Goal: Find specific page/section: Find specific page/section

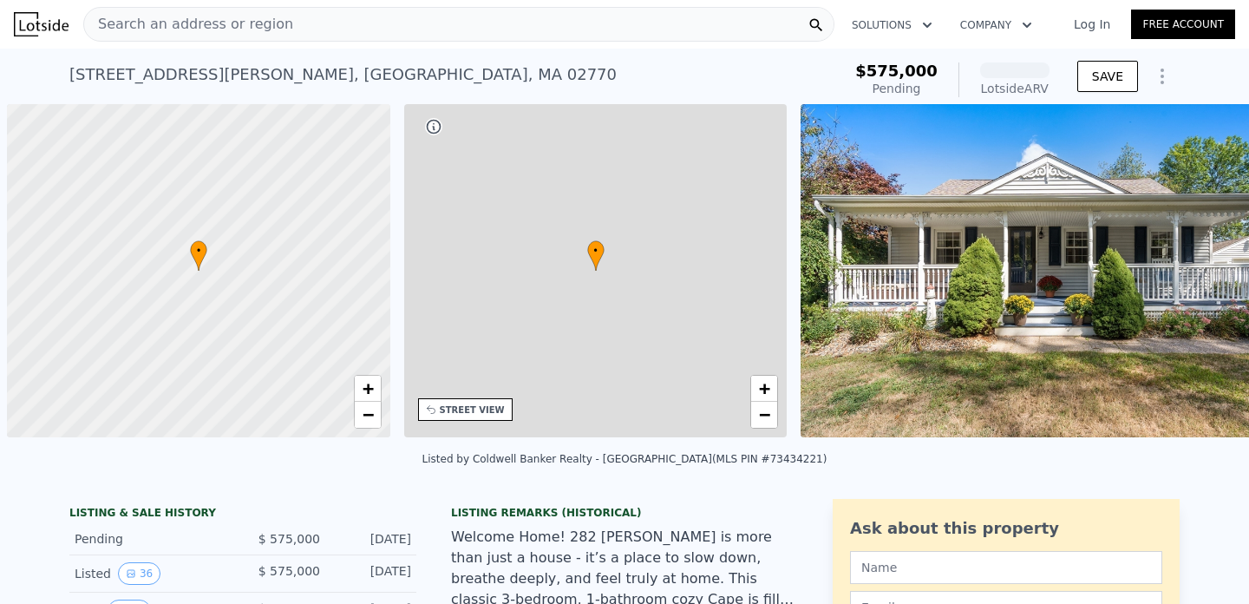
scroll to position [0, 7]
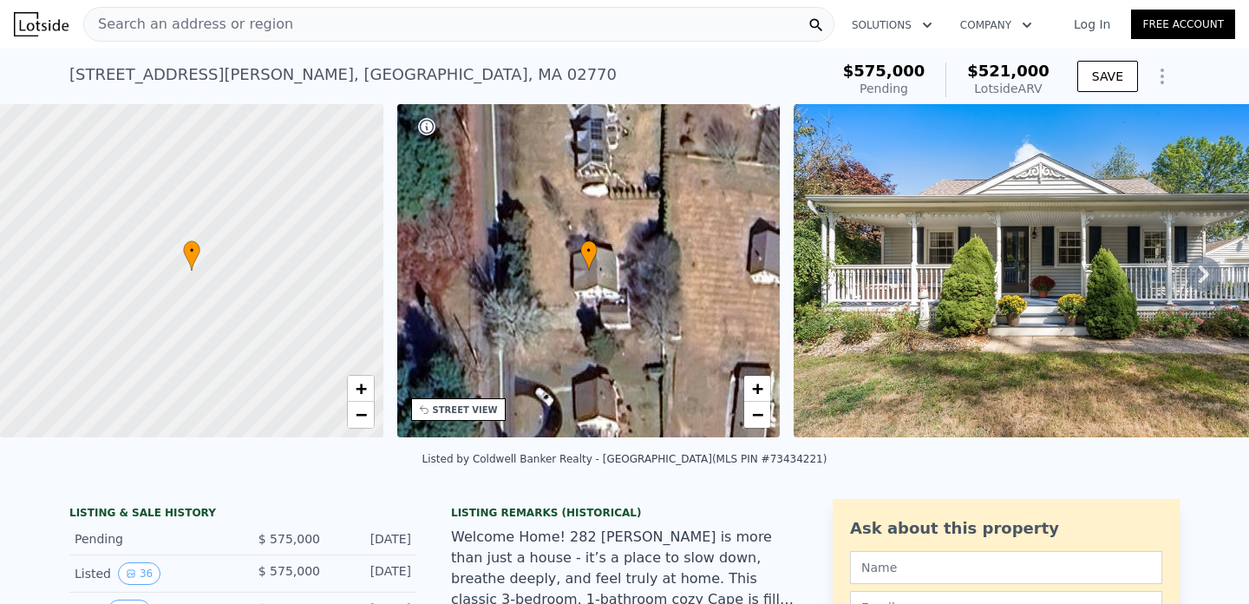
click at [1211, 270] on icon at bounding box center [1203, 274] width 35 height 35
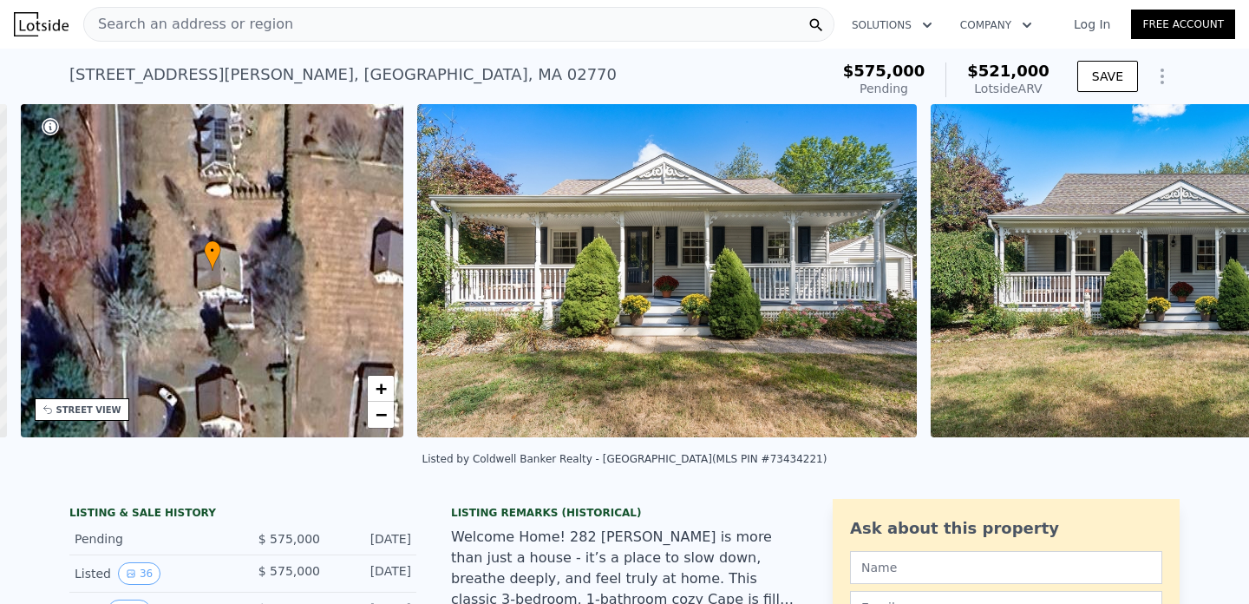
scroll to position [0, 403]
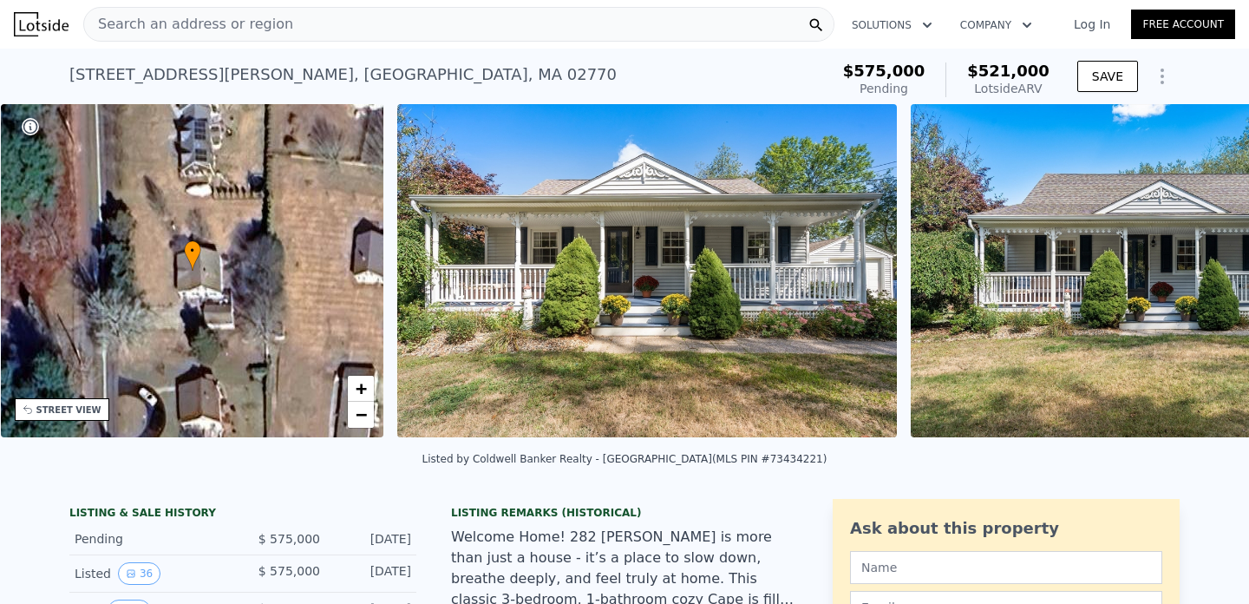
click at [1211, 270] on img at bounding box center [1161, 270] width 500 height 333
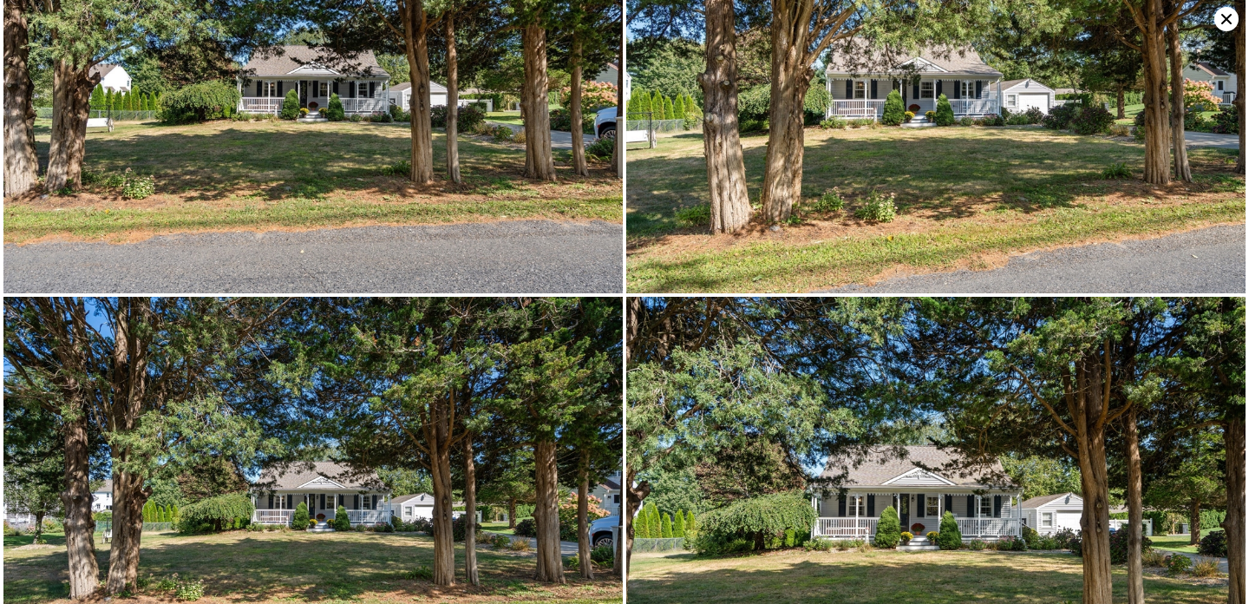
scroll to position [6889, 0]
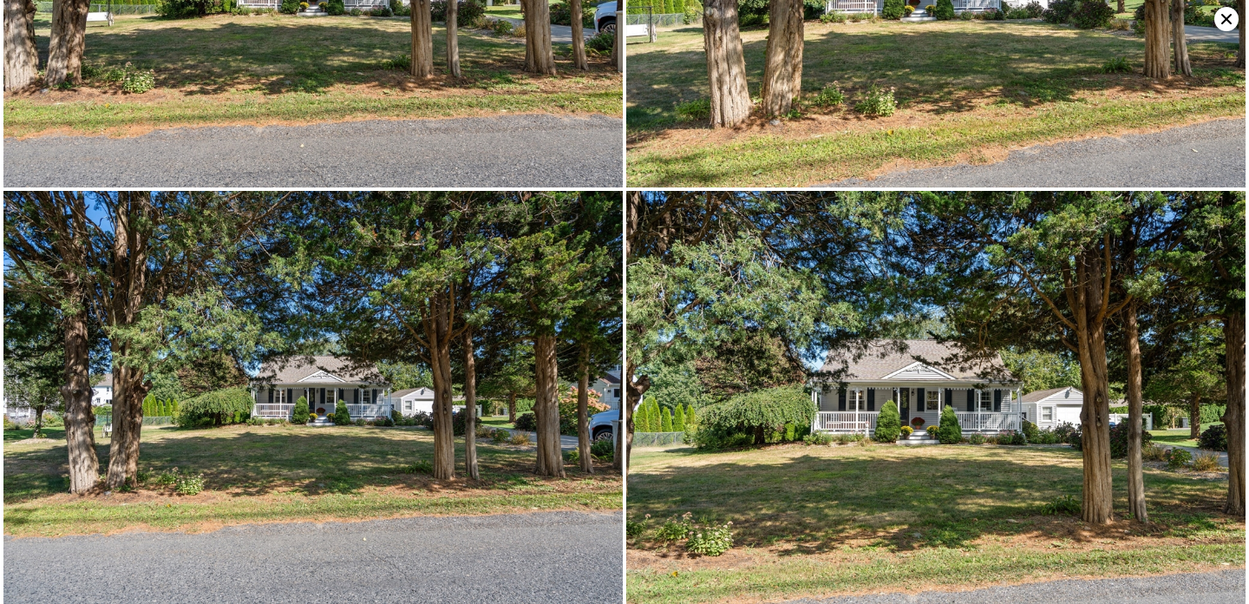
click at [1225, 23] on icon at bounding box center [1226, 19] width 24 height 24
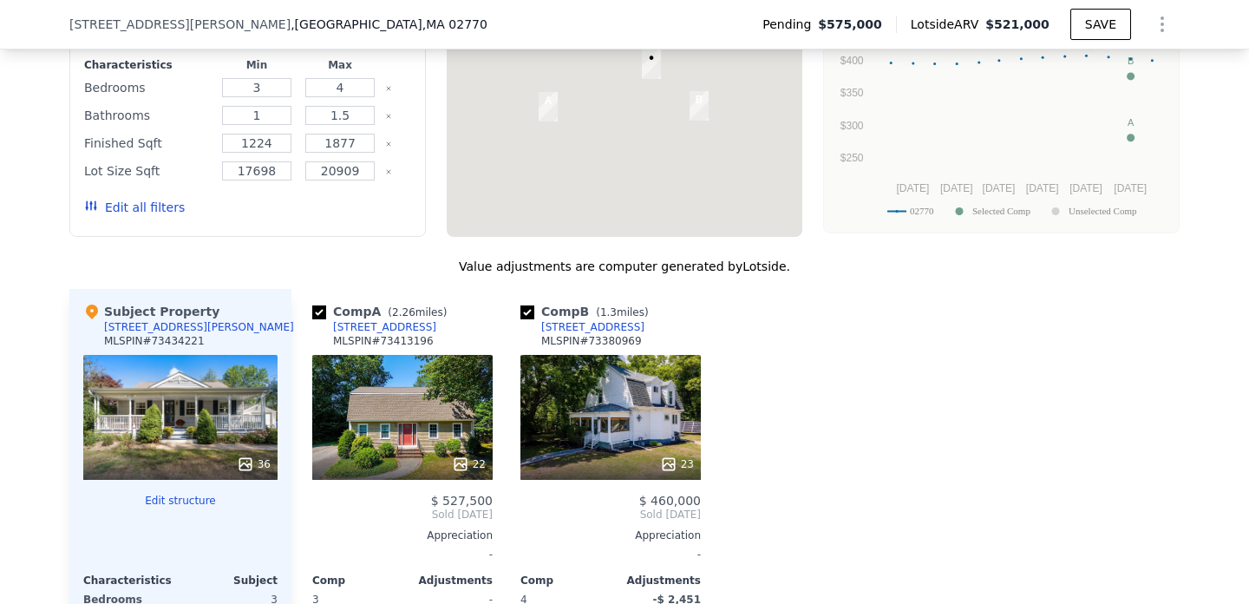
scroll to position [1630, 0]
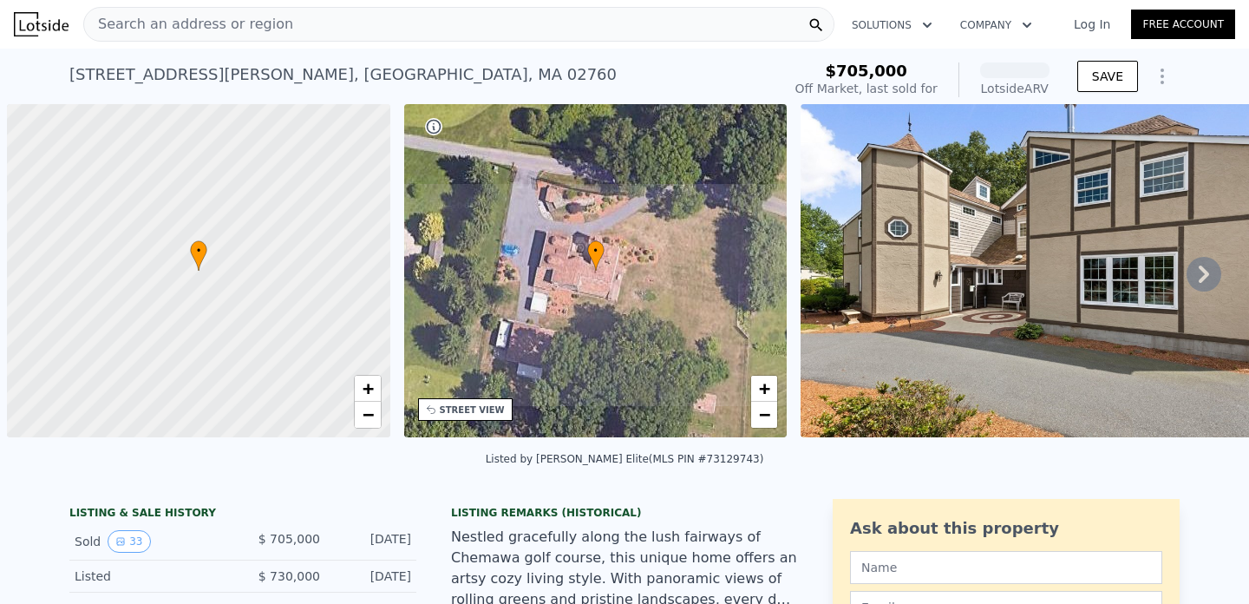
scroll to position [0, 7]
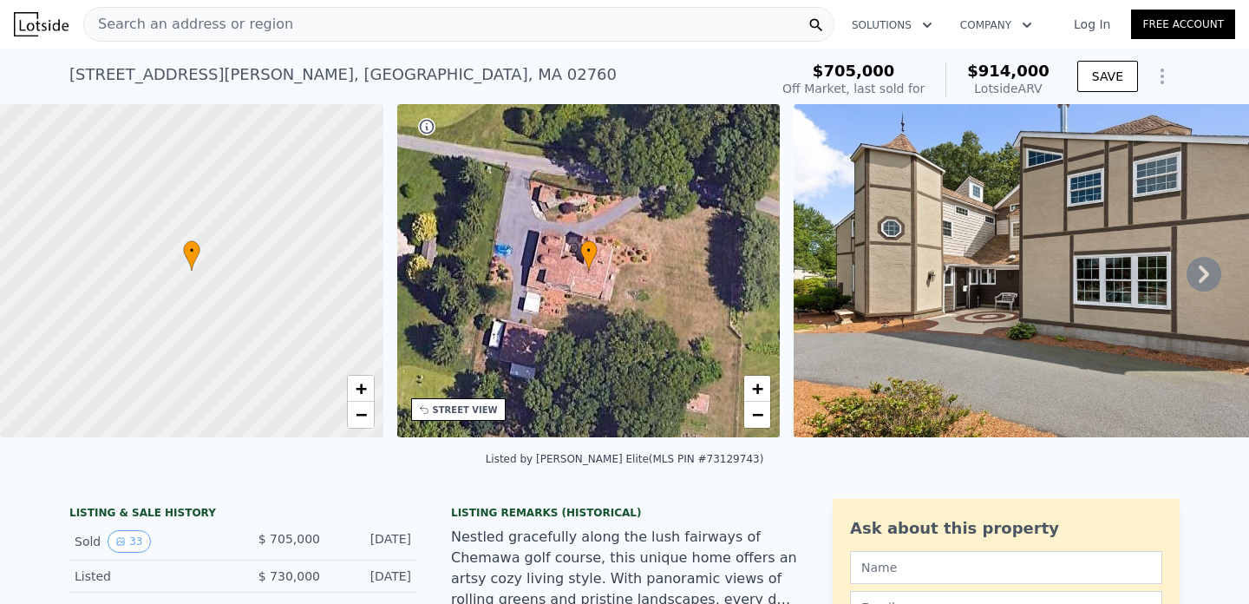
click at [187, 19] on span "Search an address or region" at bounding box center [188, 24] width 209 height 21
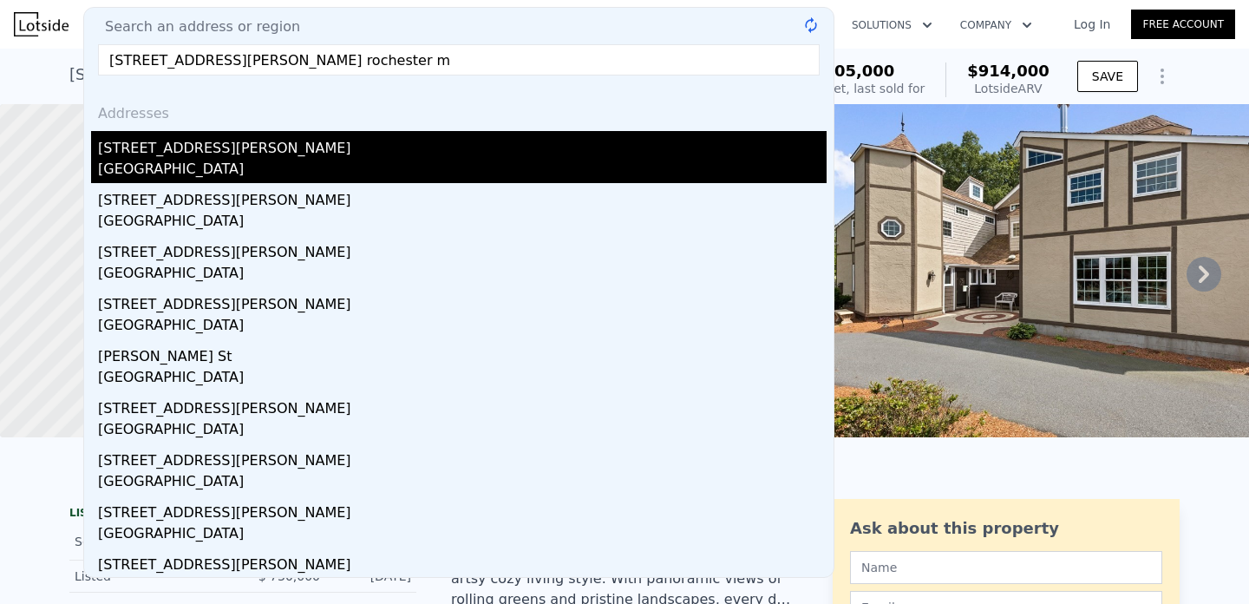
type input "[STREET_ADDRESS][PERSON_NAME]"
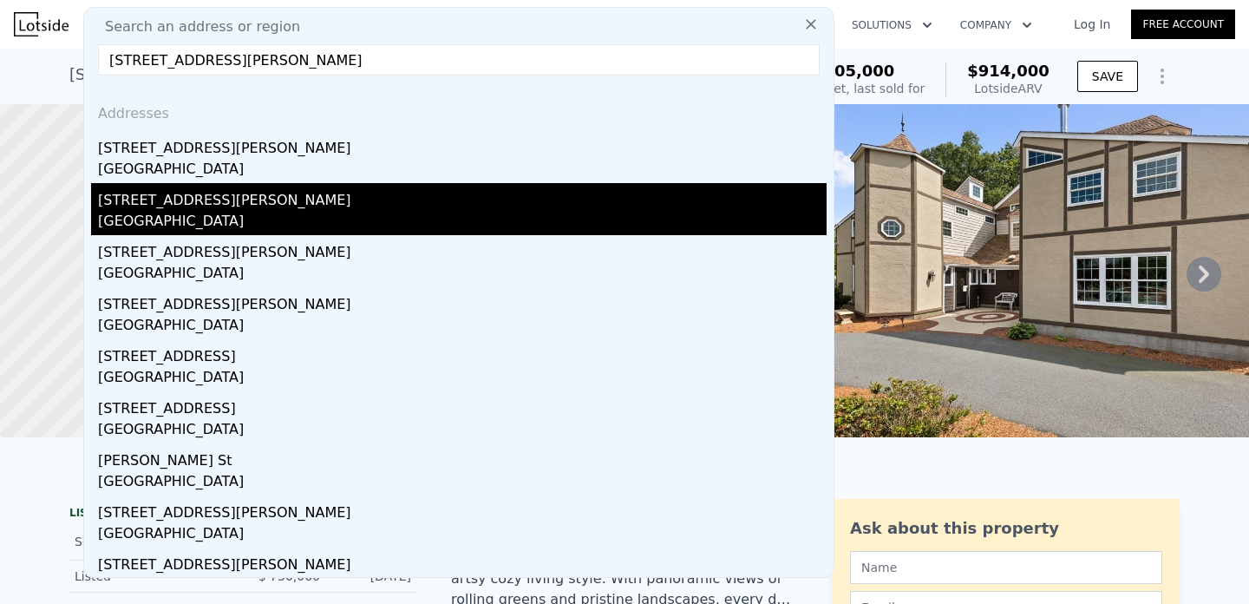
click at [298, 225] on div "[GEOGRAPHIC_DATA]" at bounding box center [462, 223] width 728 height 24
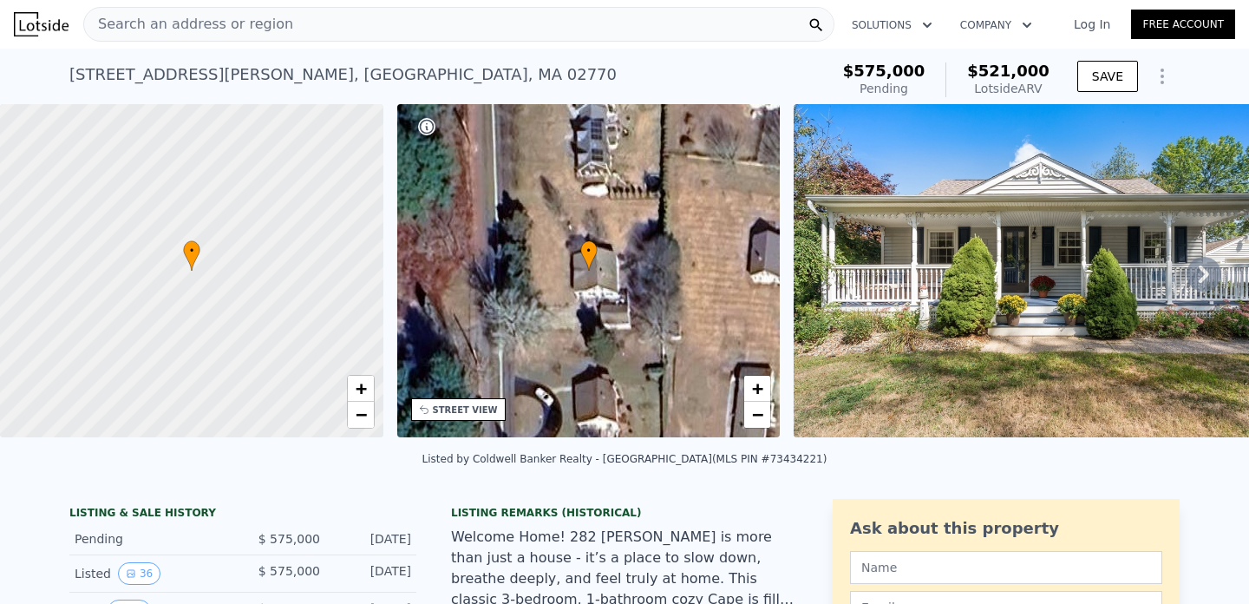
click at [1205, 262] on icon at bounding box center [1203, 274] width 35 height 35
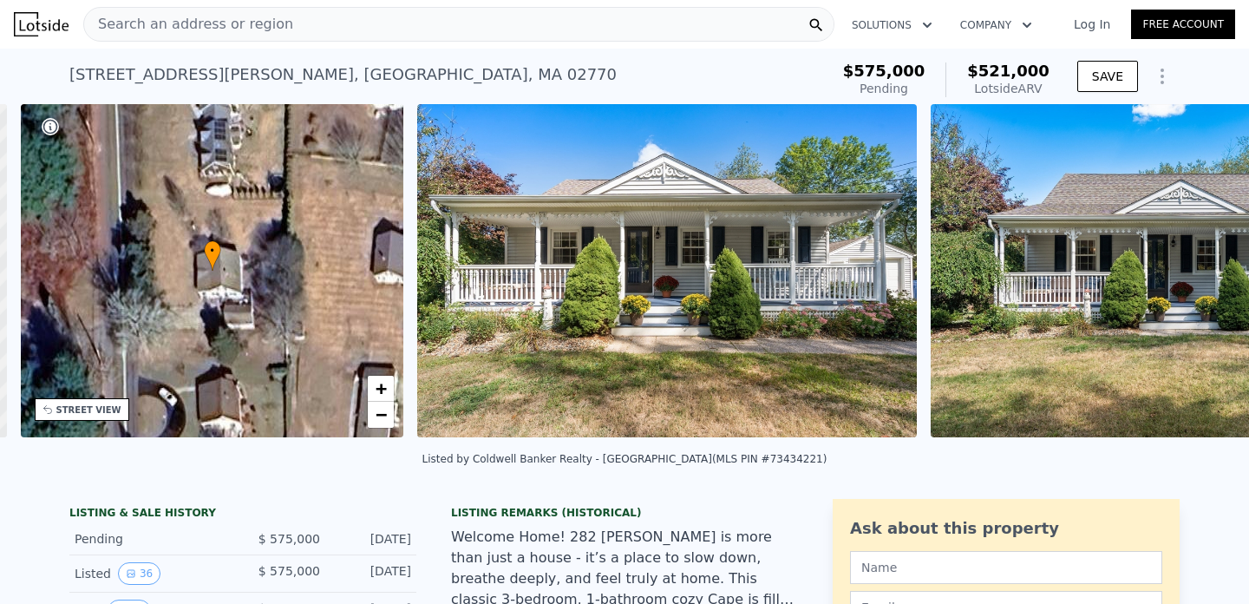
click at [1204, 266] on img at bounding box center [1181, 270] width 500 height 333
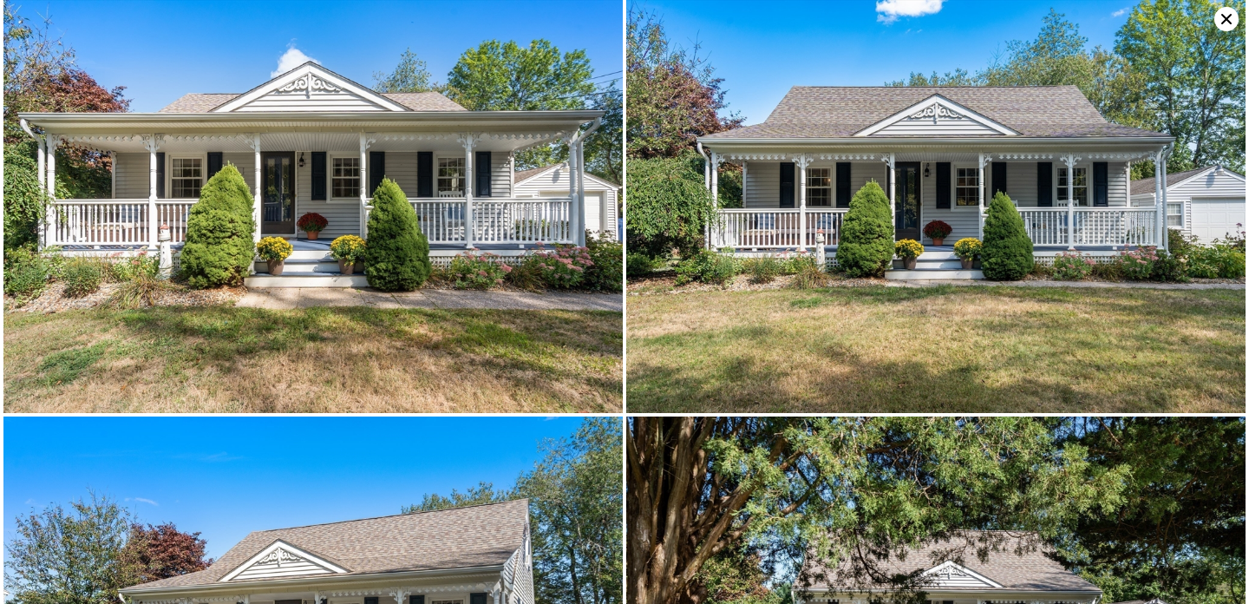
click at [1204, 266] on img at bounding box center [935, 206] width 619 height 413
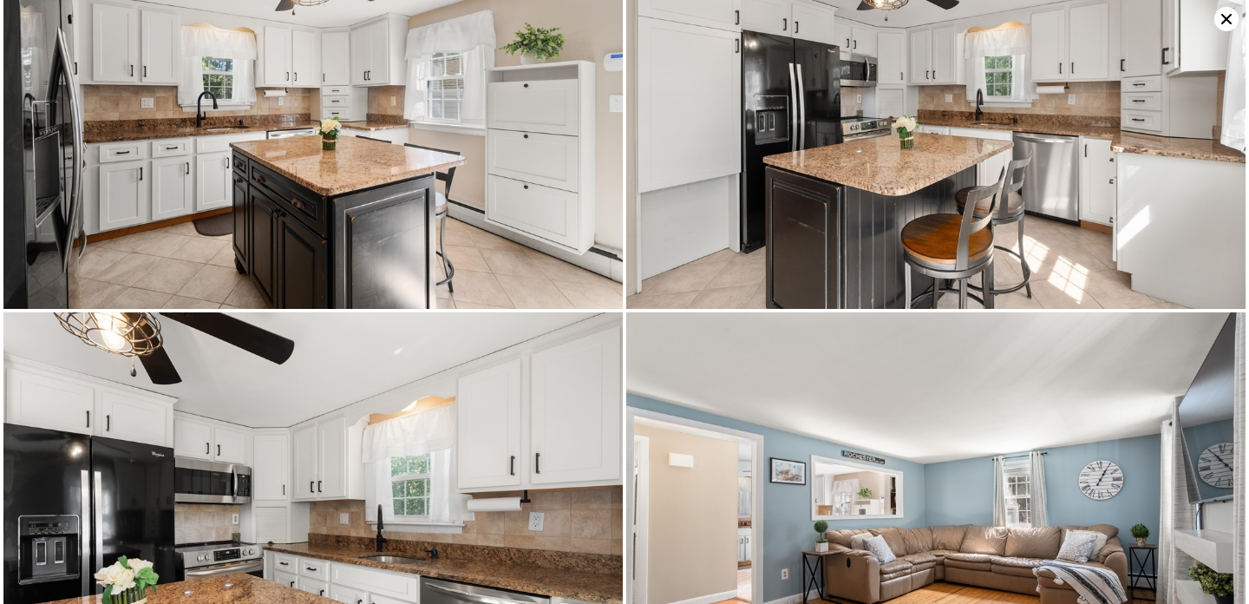
scroll to position [1666, 0]
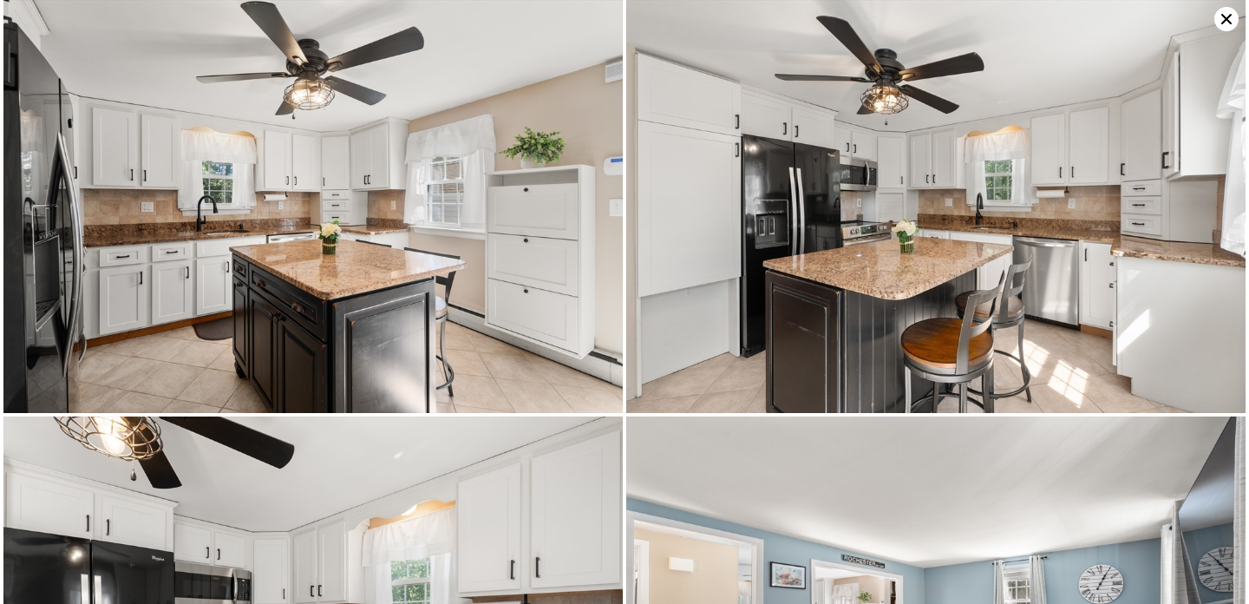
click at [1225, 16] on icon at bounding box center [1226, 19] width 24 height 24
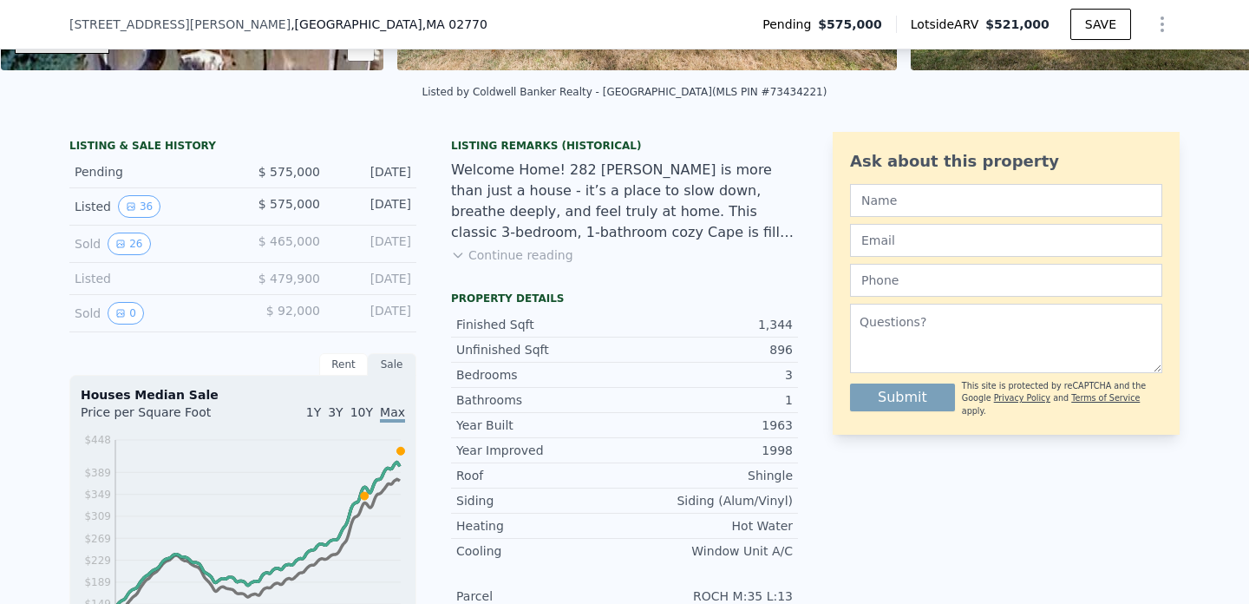
scroll to position [182, 0]
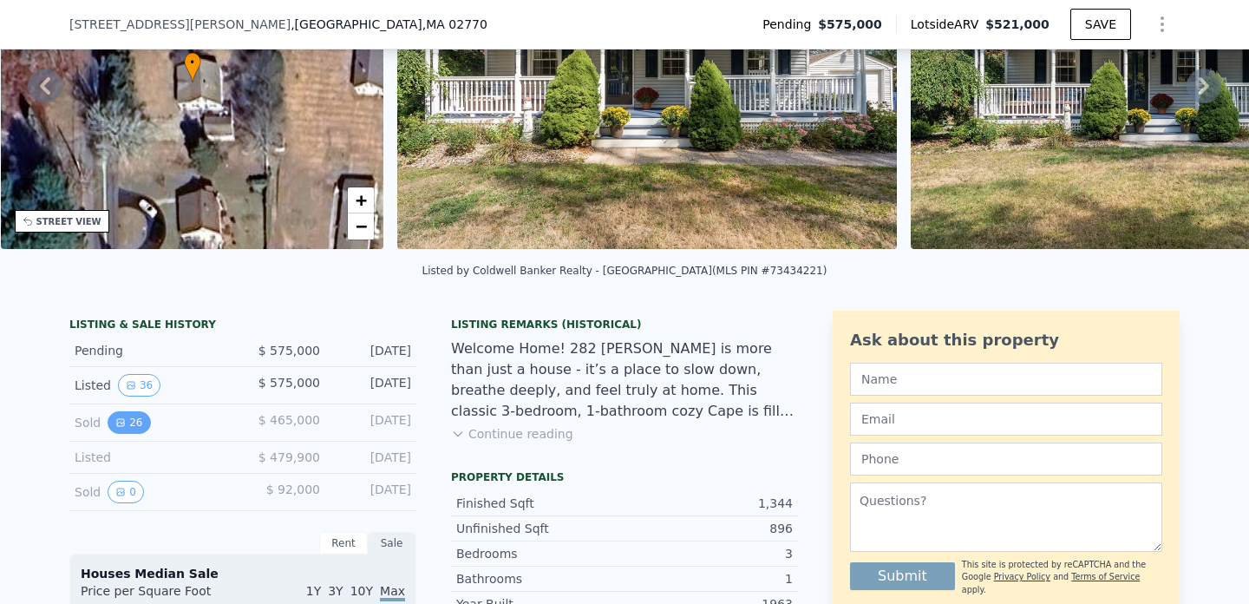
click at [135, 422] on button "26" at bounding box center [129, 422] width 42 height 23
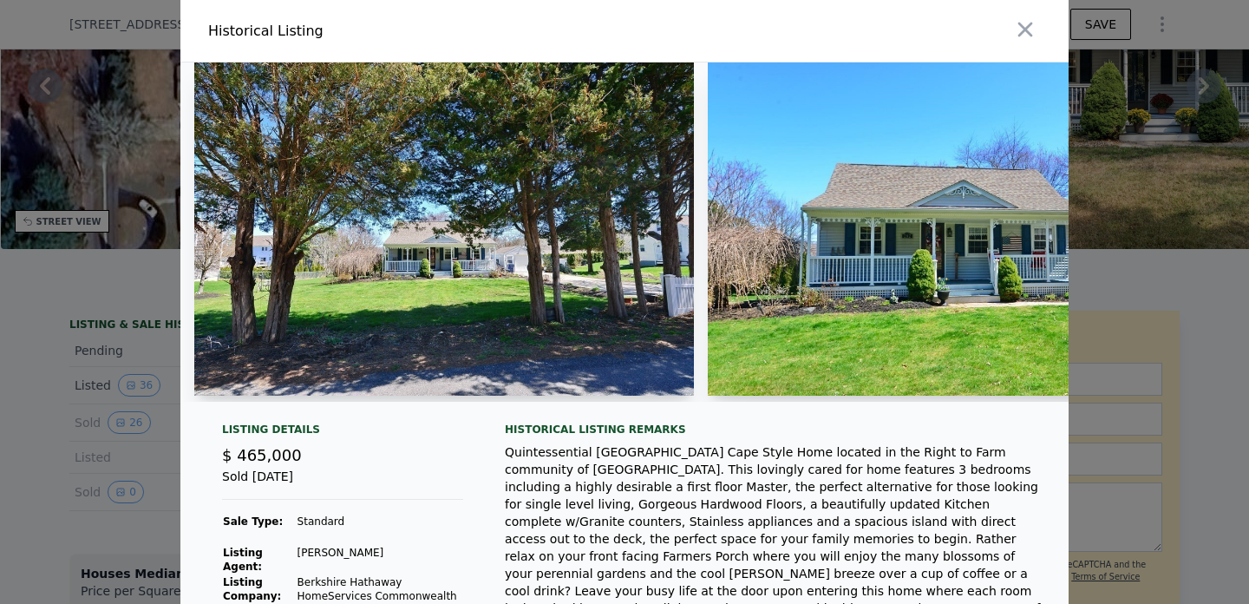
click at [467, 232] on img at bounding box center [444, 228] width 500 height 333
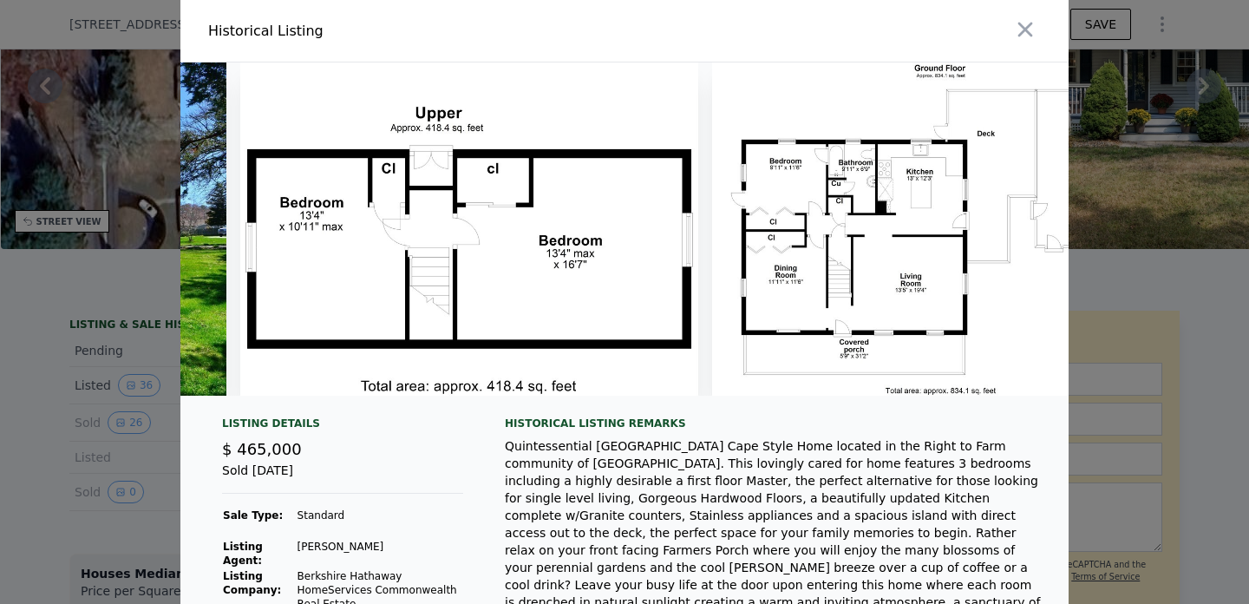
scroll to position [0, 12250]
